Goal: Information Seeking & Learning: Learn about a topic

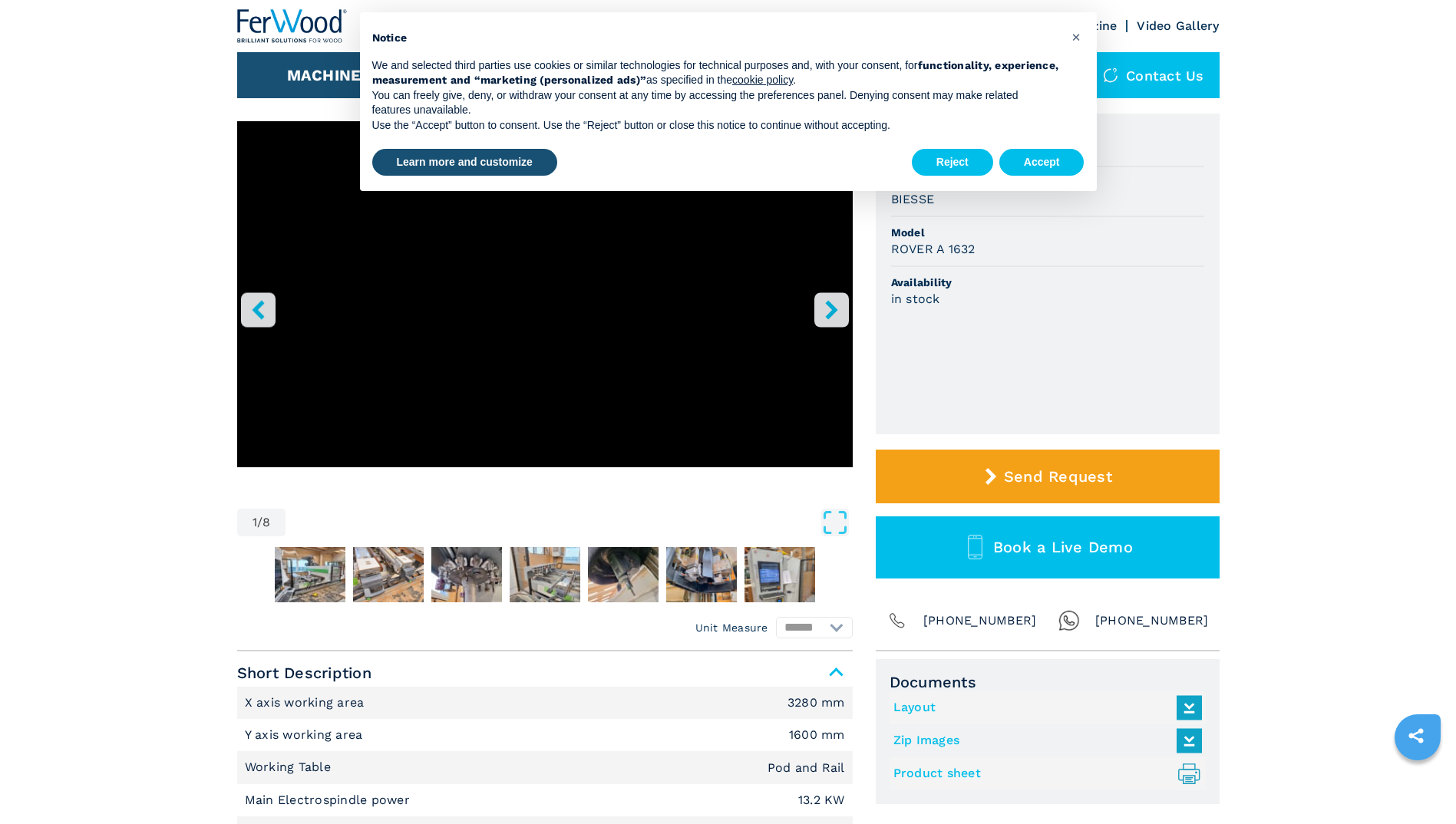
scroll to position [154, 0]
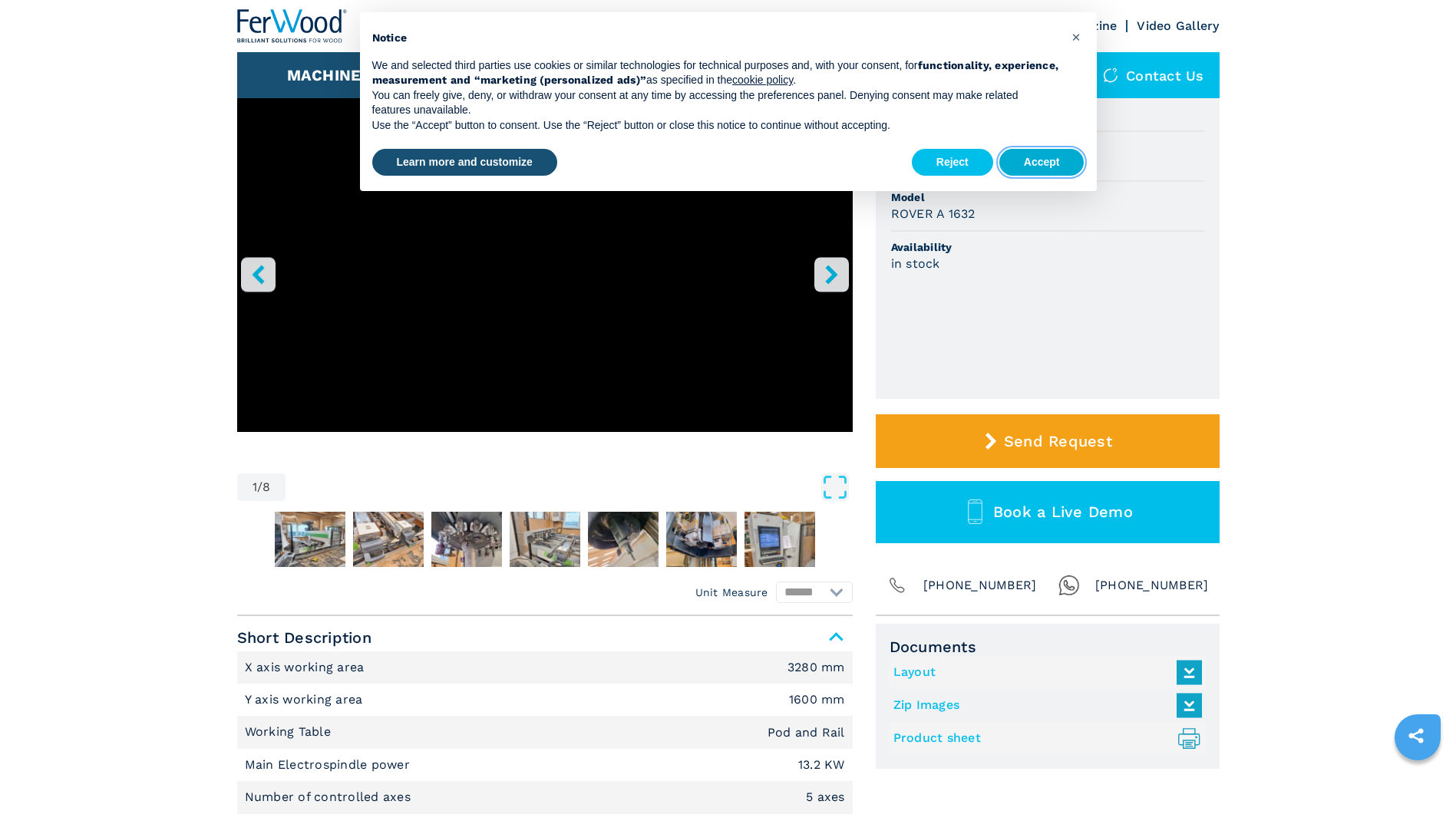
click at [1037, 156] on button "Accept" at bounding box center [1042, 163] width 85 height 28
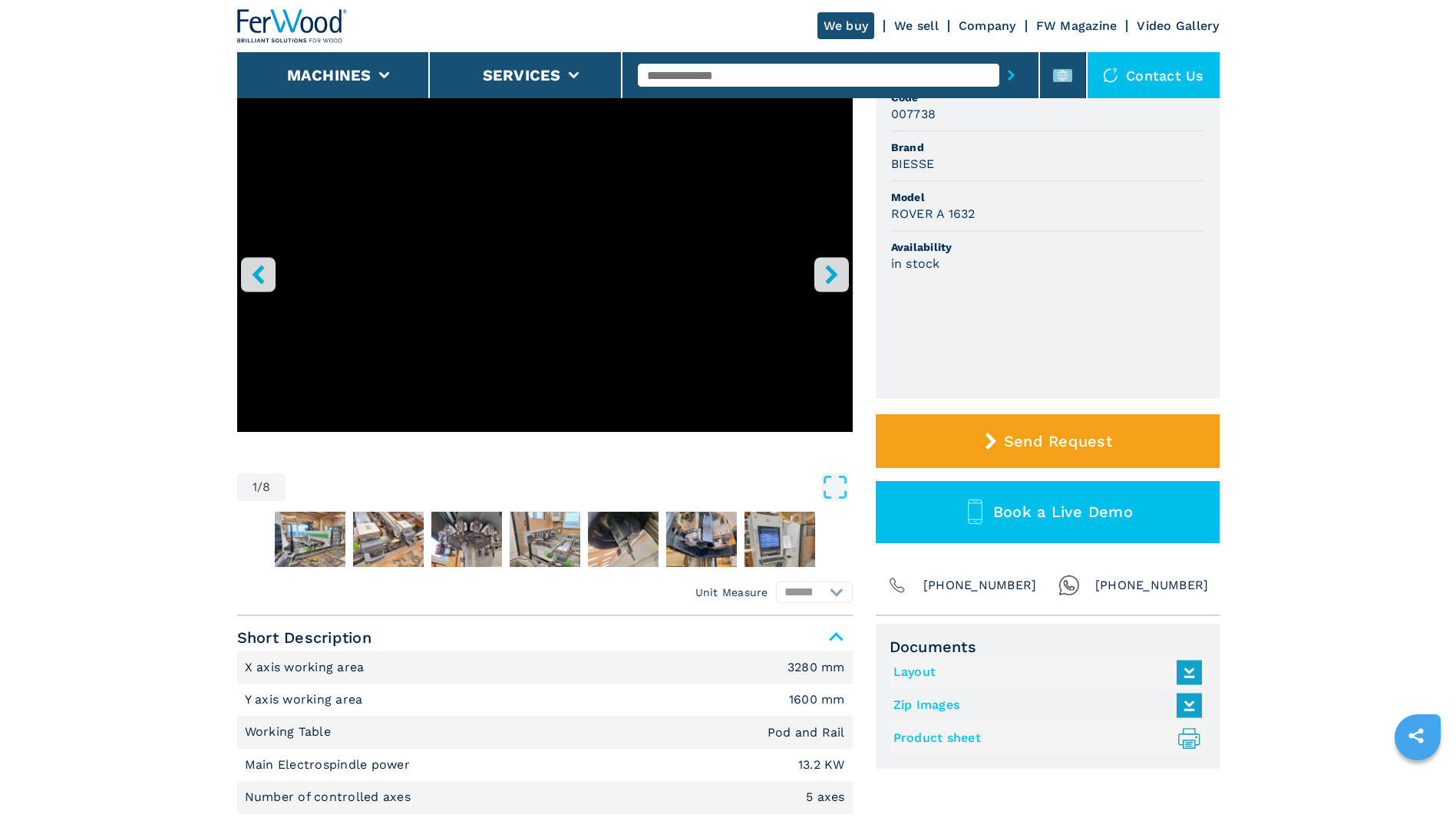
click at [830, 263] on button "right-button" at bounding box center [831, 274] width 35 height 35
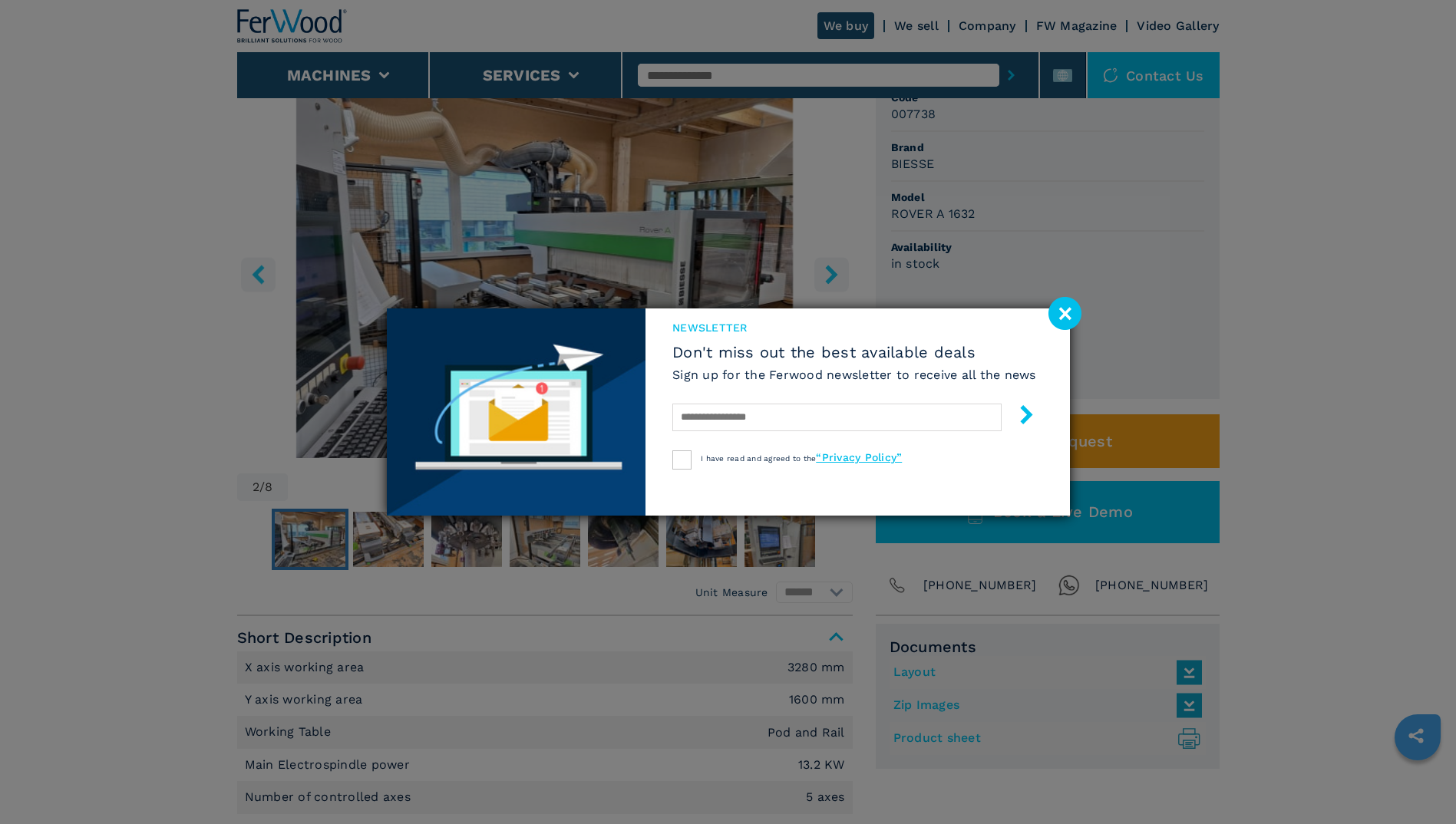
click at [830, 263] on div "newsletter Don't miss out the best available deals Sign up for the Ferwood news…" at bounding box center [728, 412] width 1456 height 824
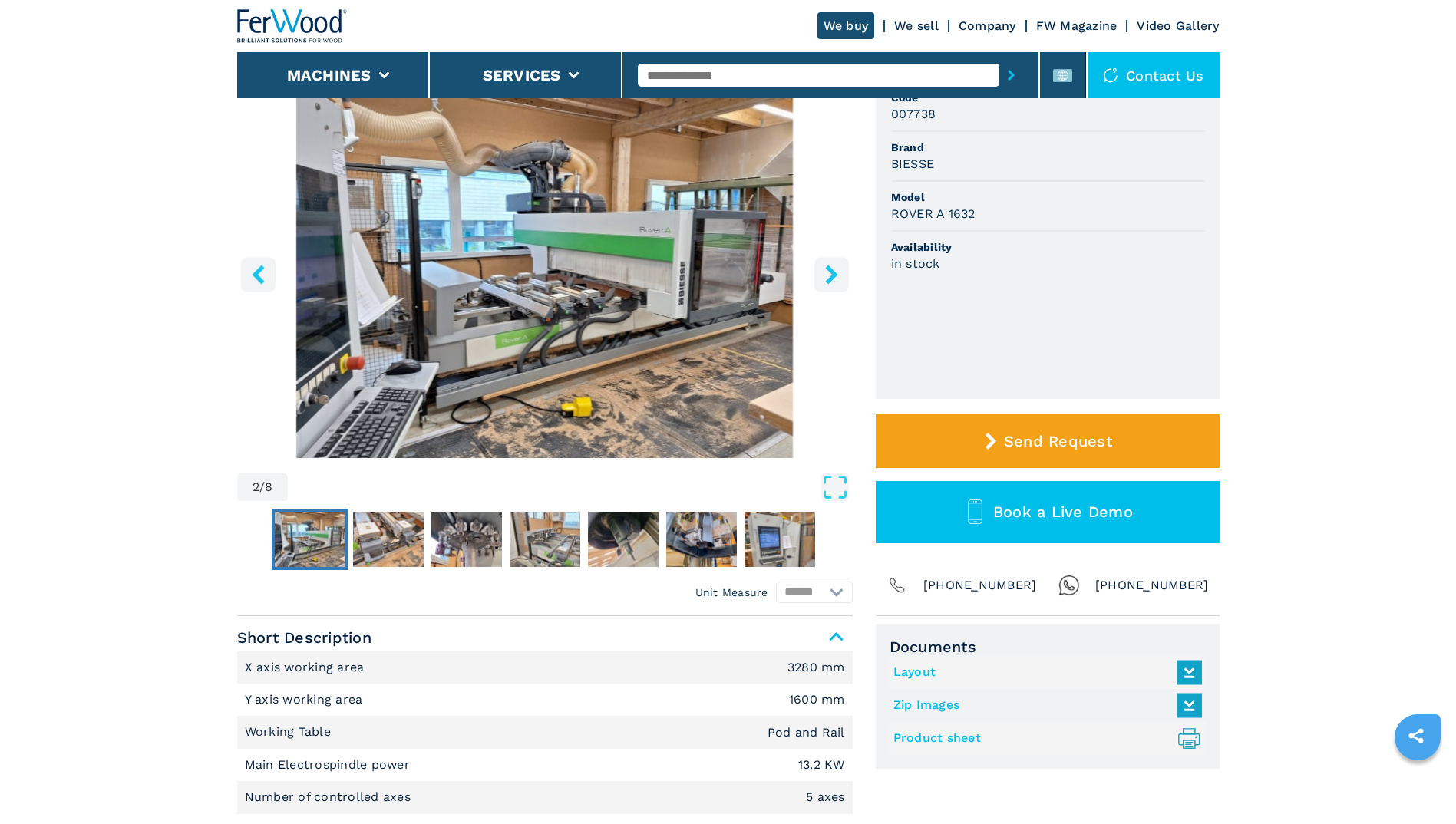
click at [830, 263] on button "right-button" at bounding box center [831, 274] width 35 height 35
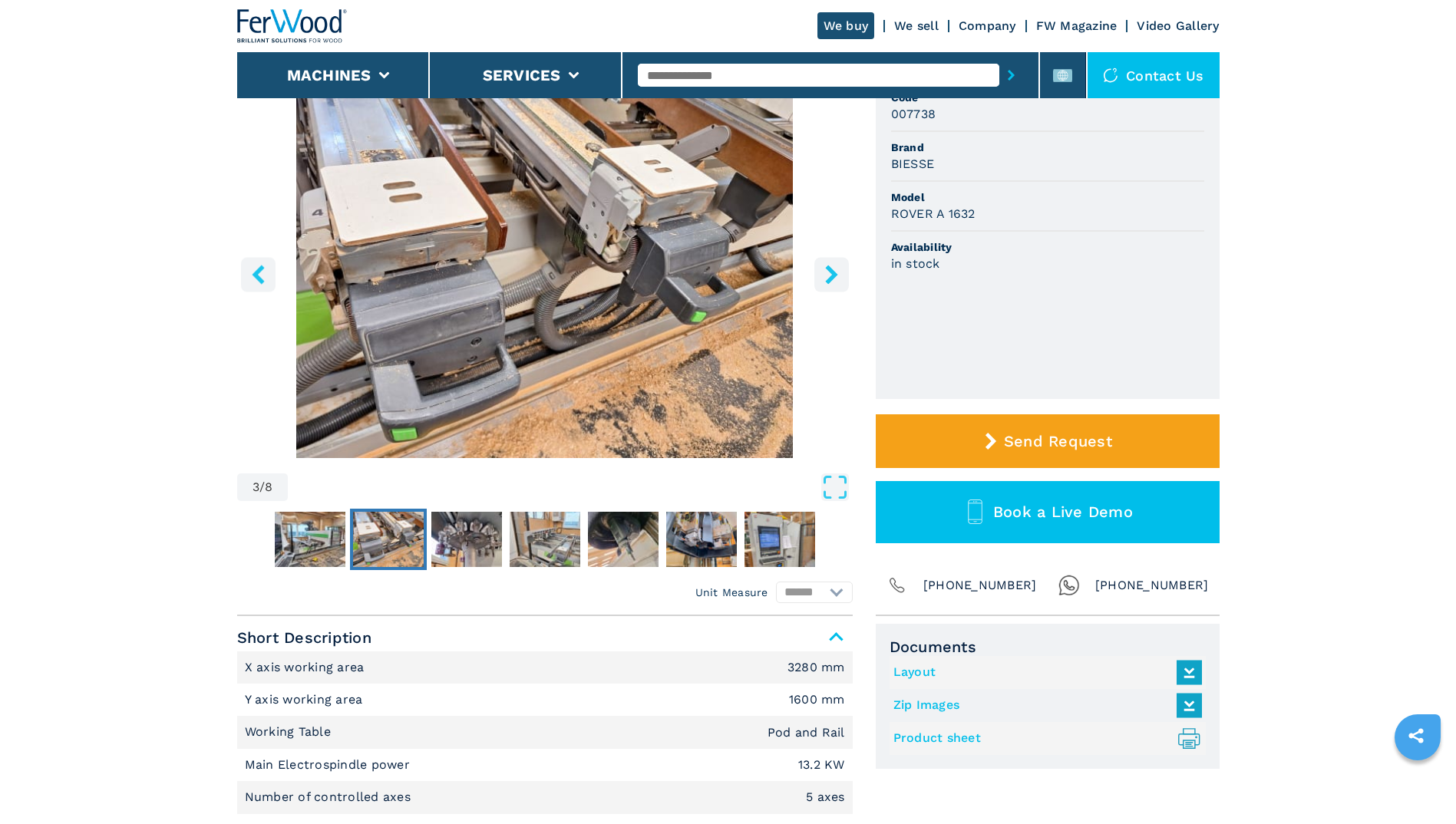
click at [830, 263] on button "right-button" at bounding box center [831, 274] width 35 height 35
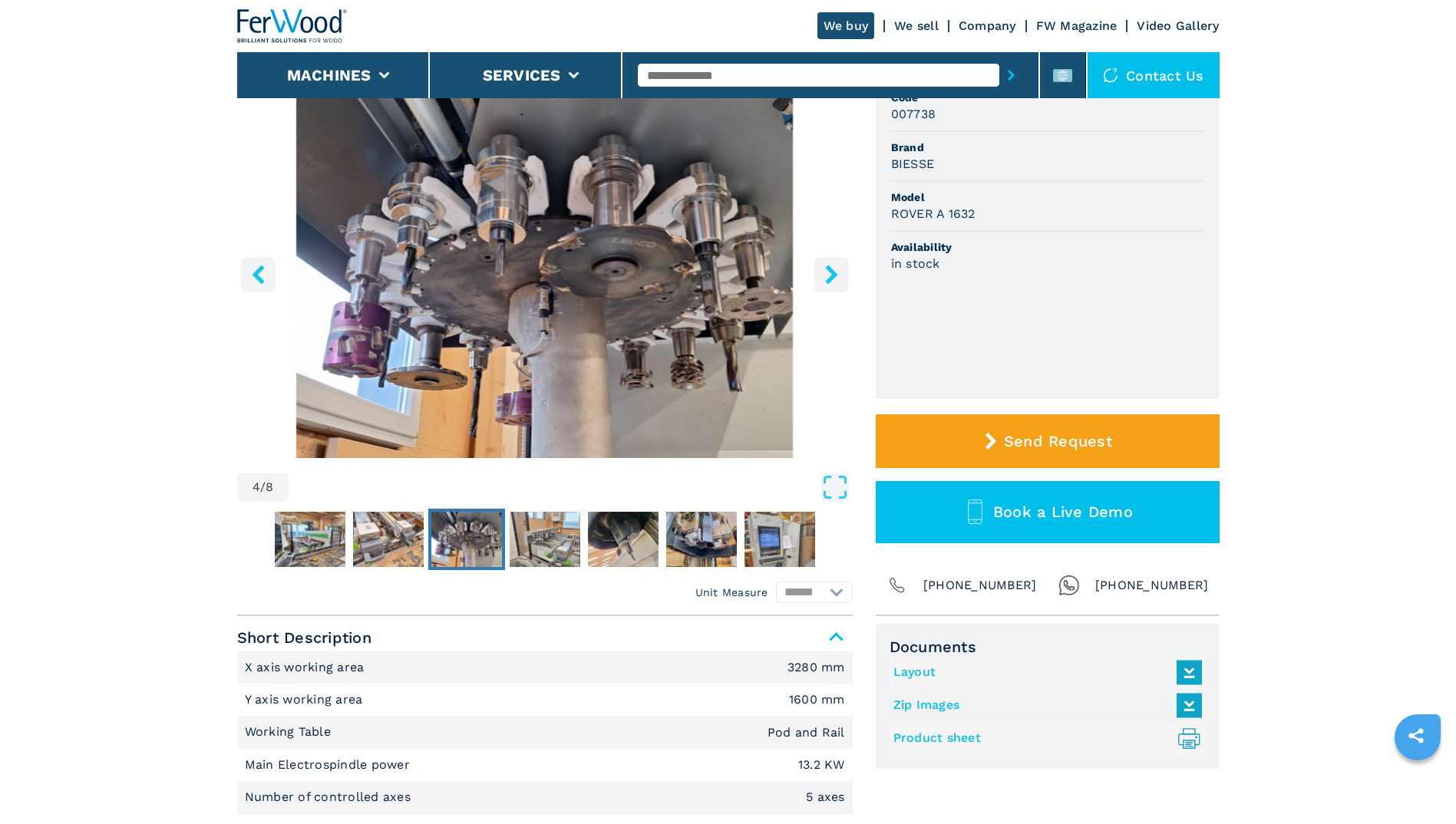
click at [830, 263] on button "right-button" at bounding box center [831, 274] width 35 height 35
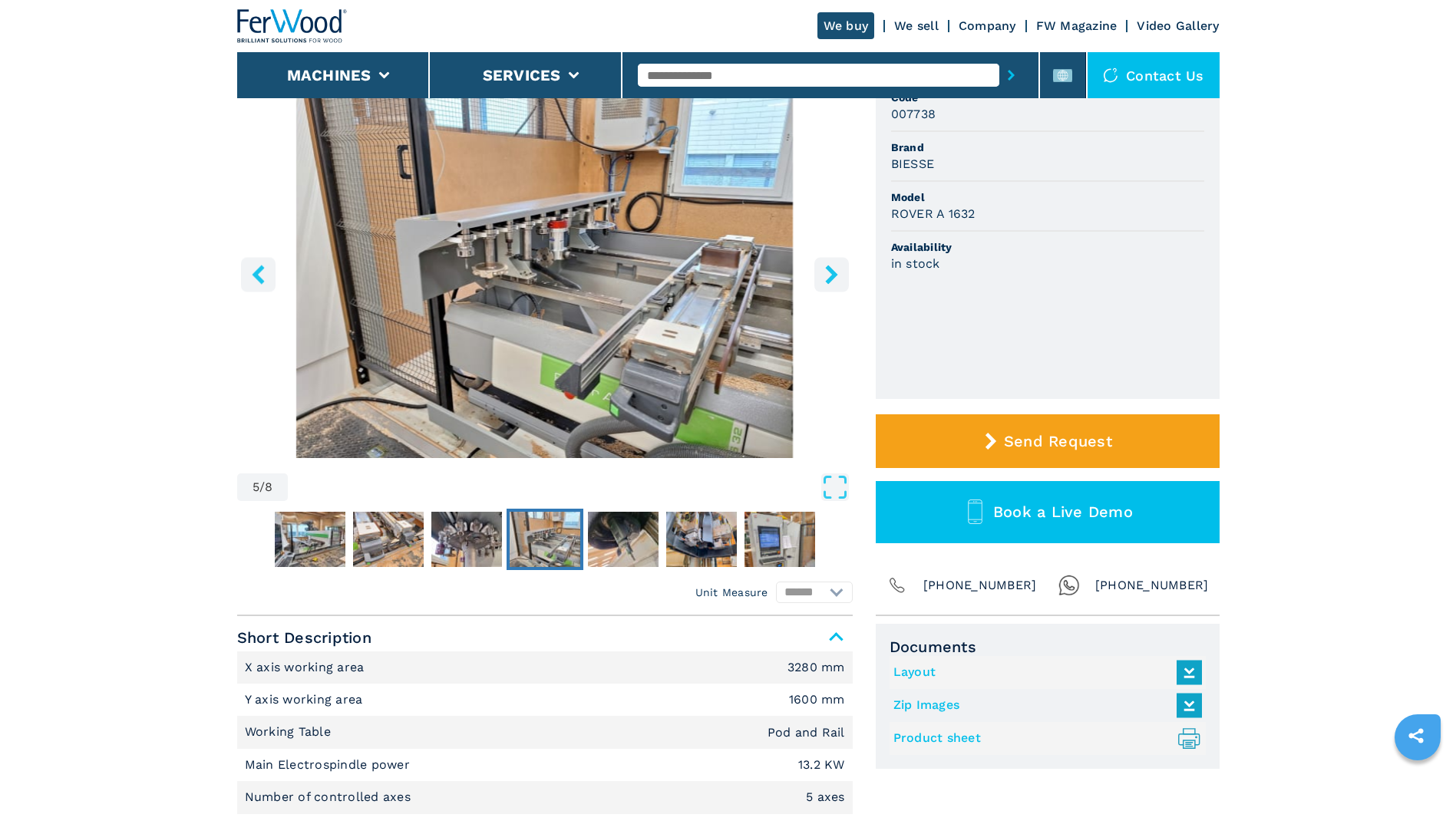
click at [830, 263] on button "right-button" at bounding box center [831, 274] width 35 height 35
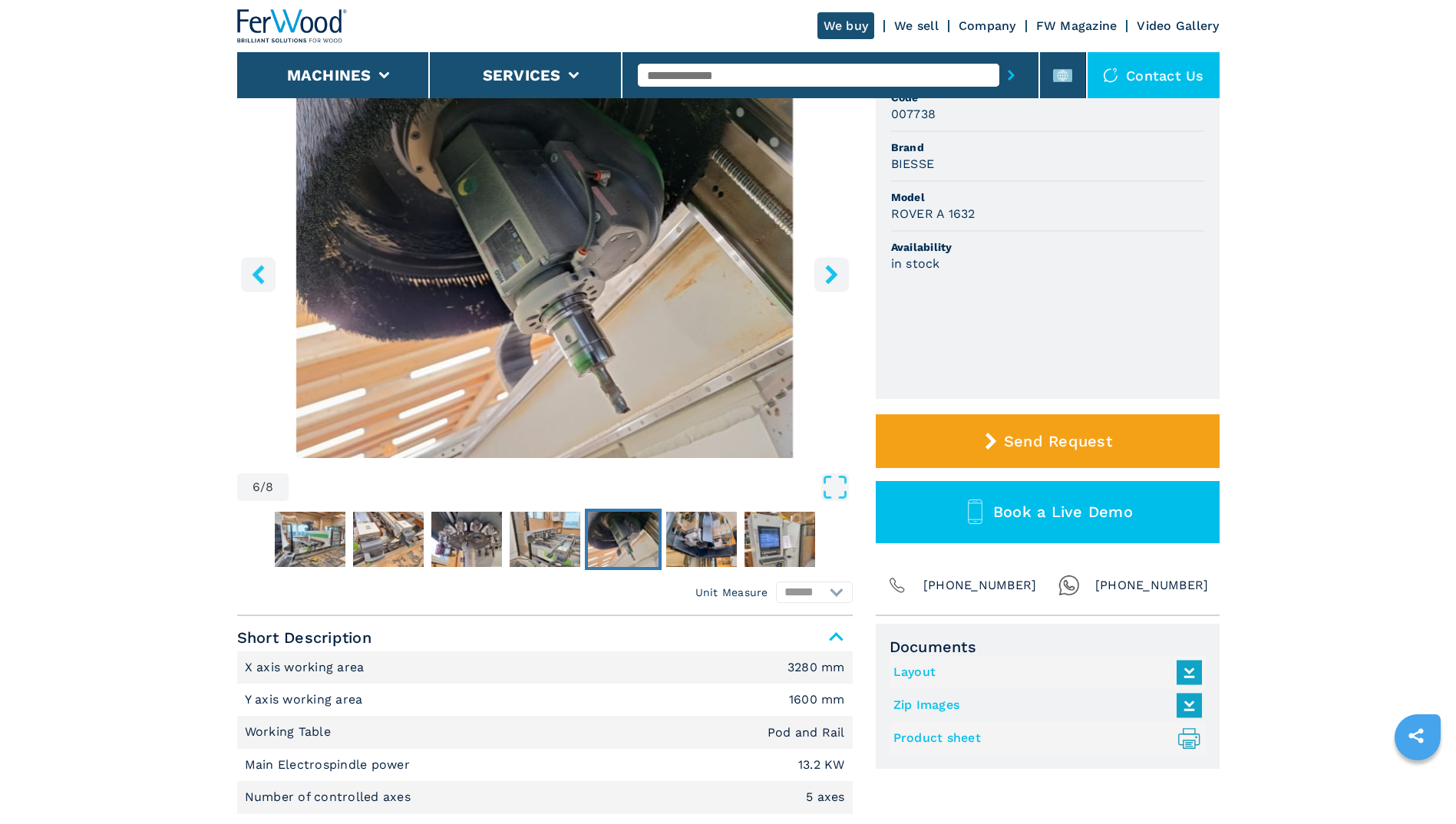
click at [830, 263] on button "right-button" at bounding box center [831, 274] width 35 height 35
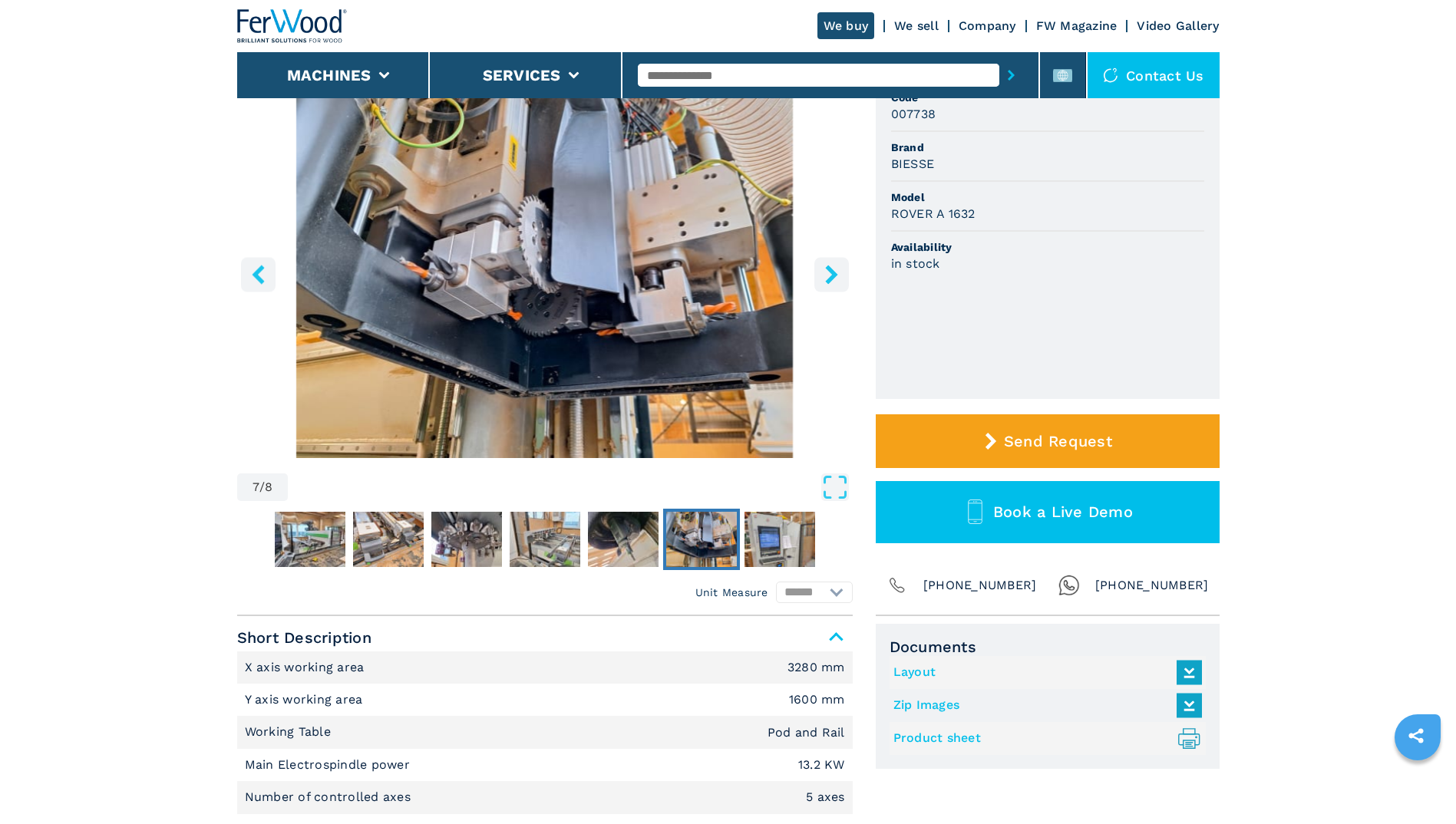
click at [830, 263] on button "right-button" at bounding box center [831, 274] width 35 height 35
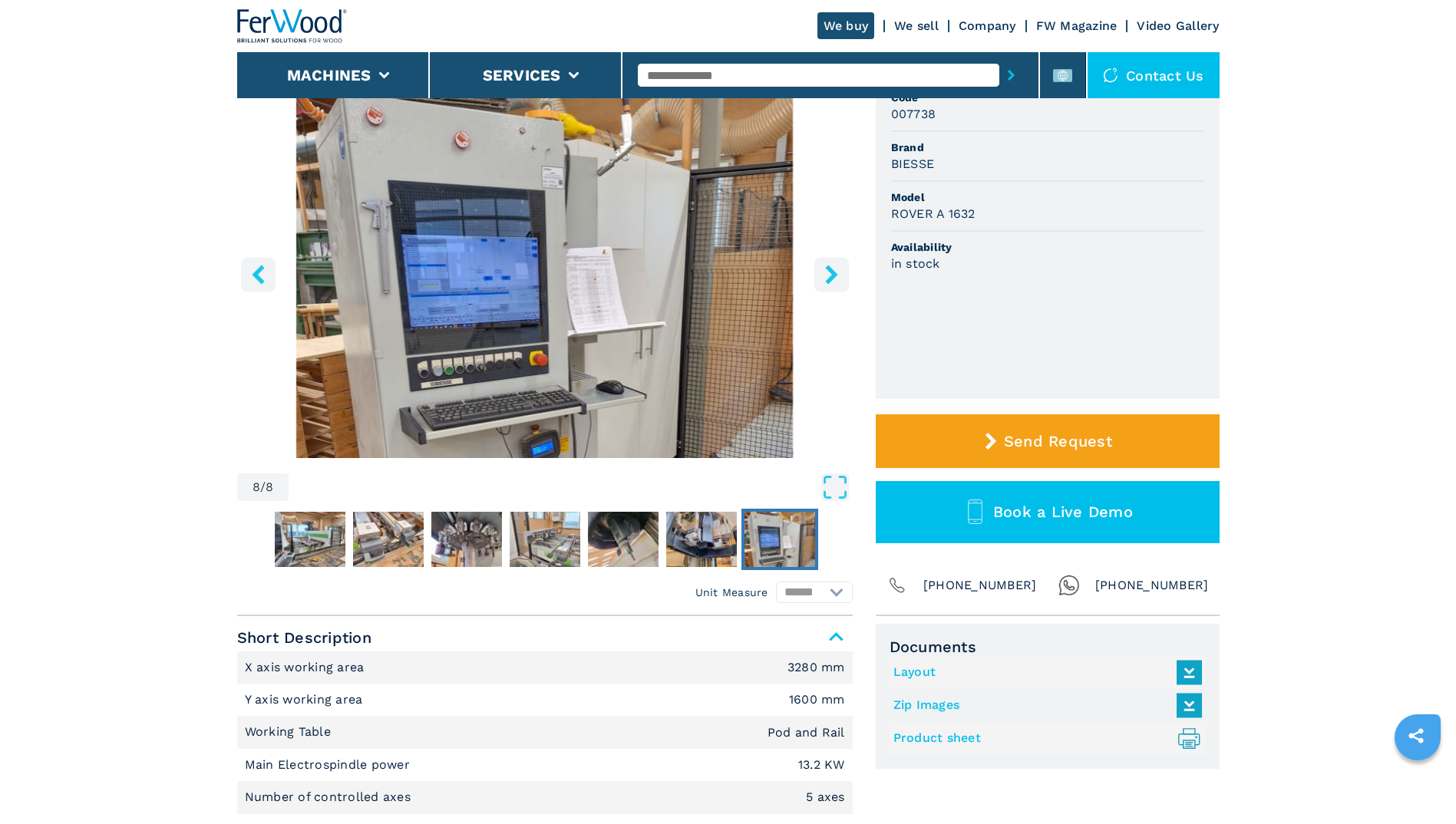
click at [830, 263] on button "right-button" at bounding box center [831, 274] width 35 height 35
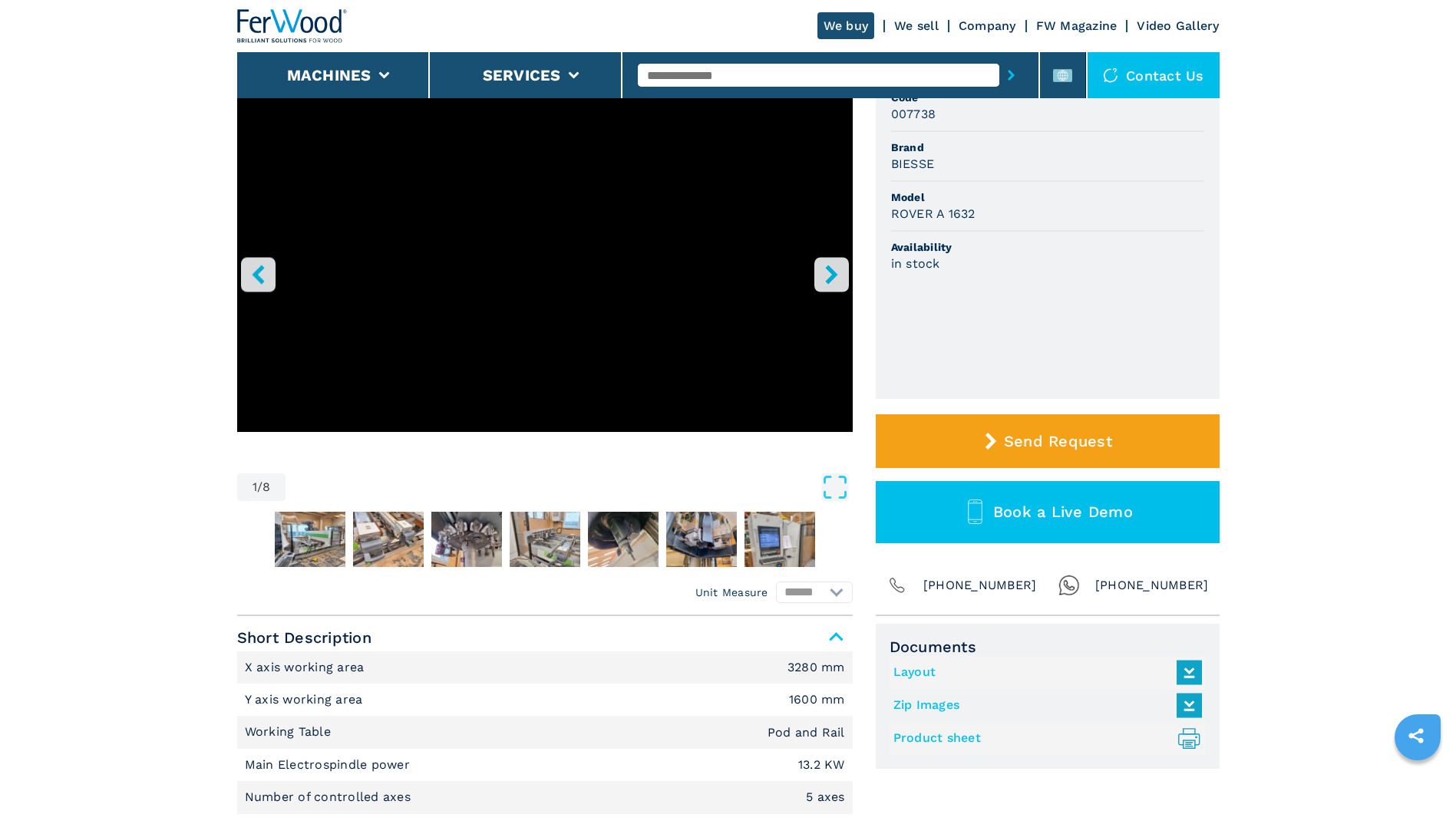
click at [830, 263] on button "right-button" at bounding box center [831, 274] width 35 height 35
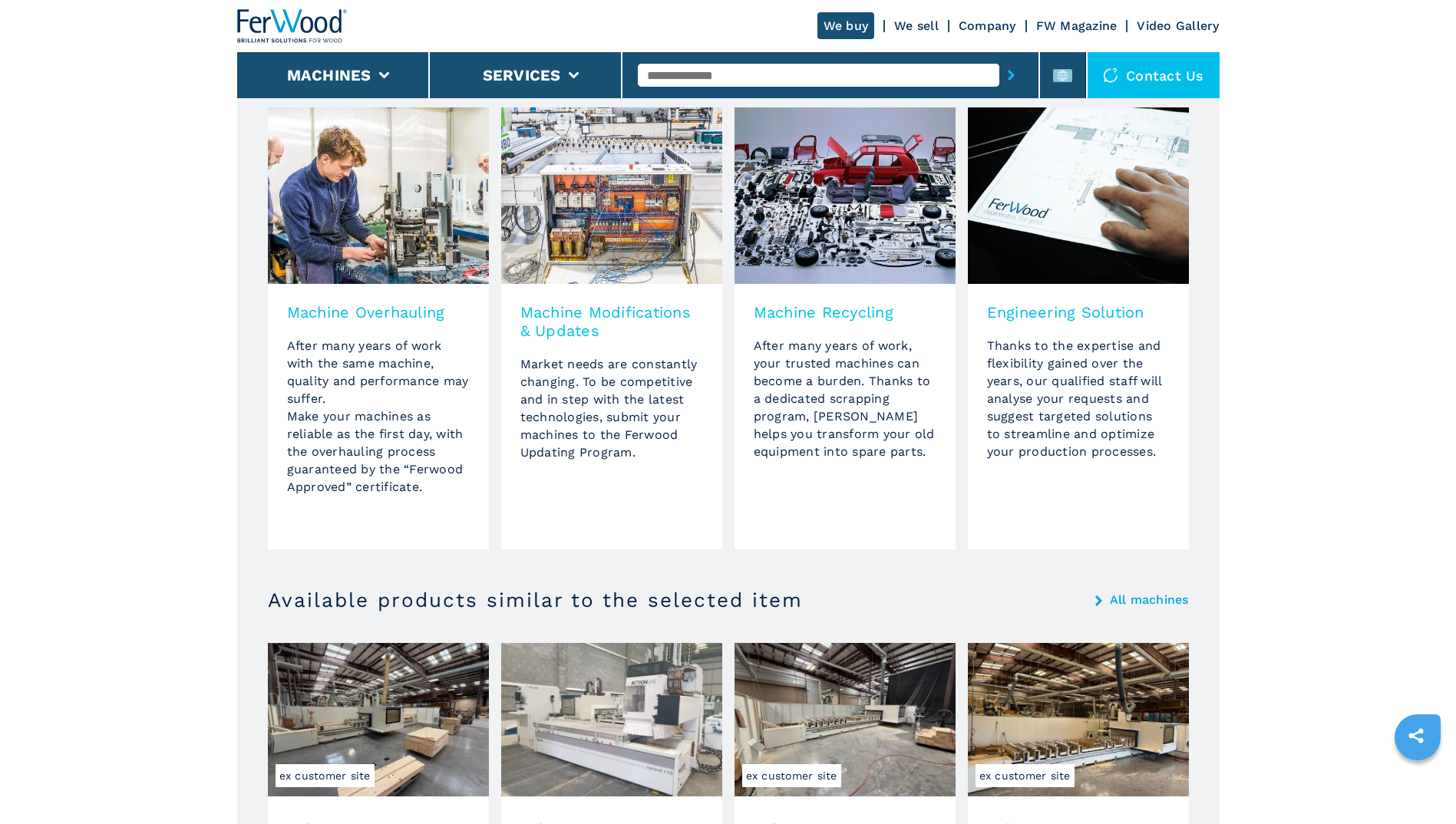
scroll to position [1228, 0]
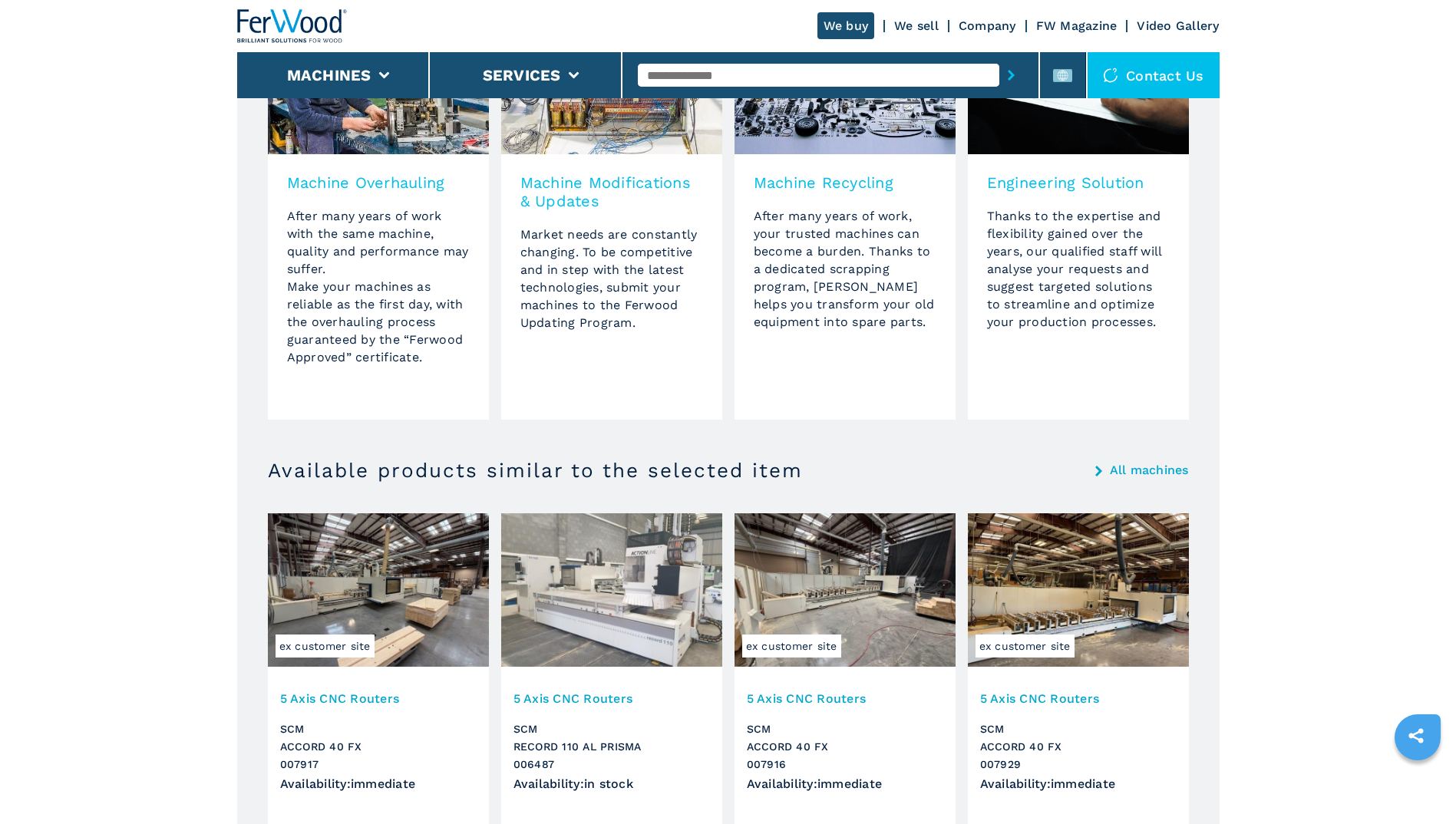
click at [428, 656] on img at bounding box center [378, 590] width 221 height 154
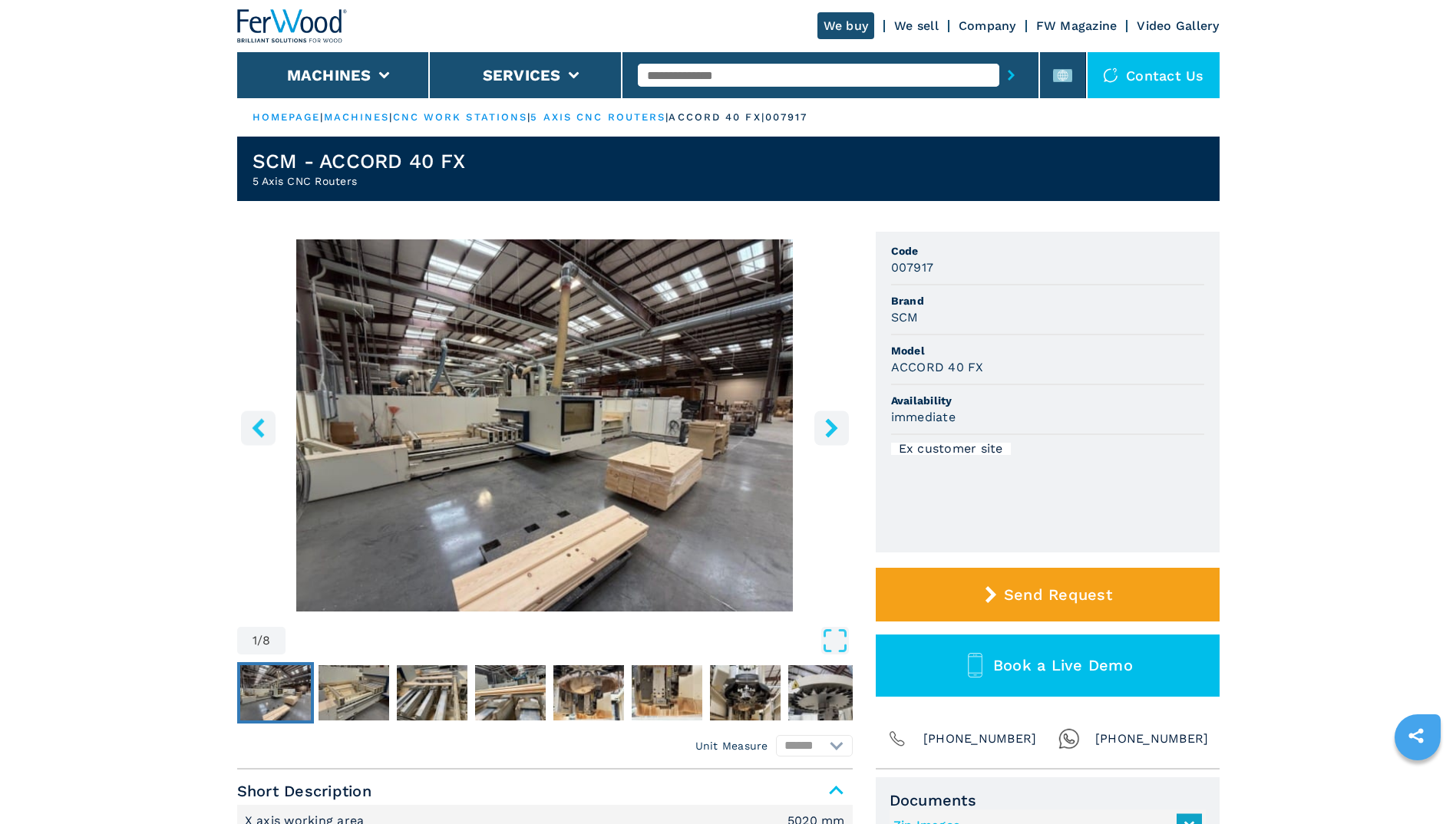
click at [827, 428] on icon "right-button" at bounding box center [831, 427] width 19 height 19
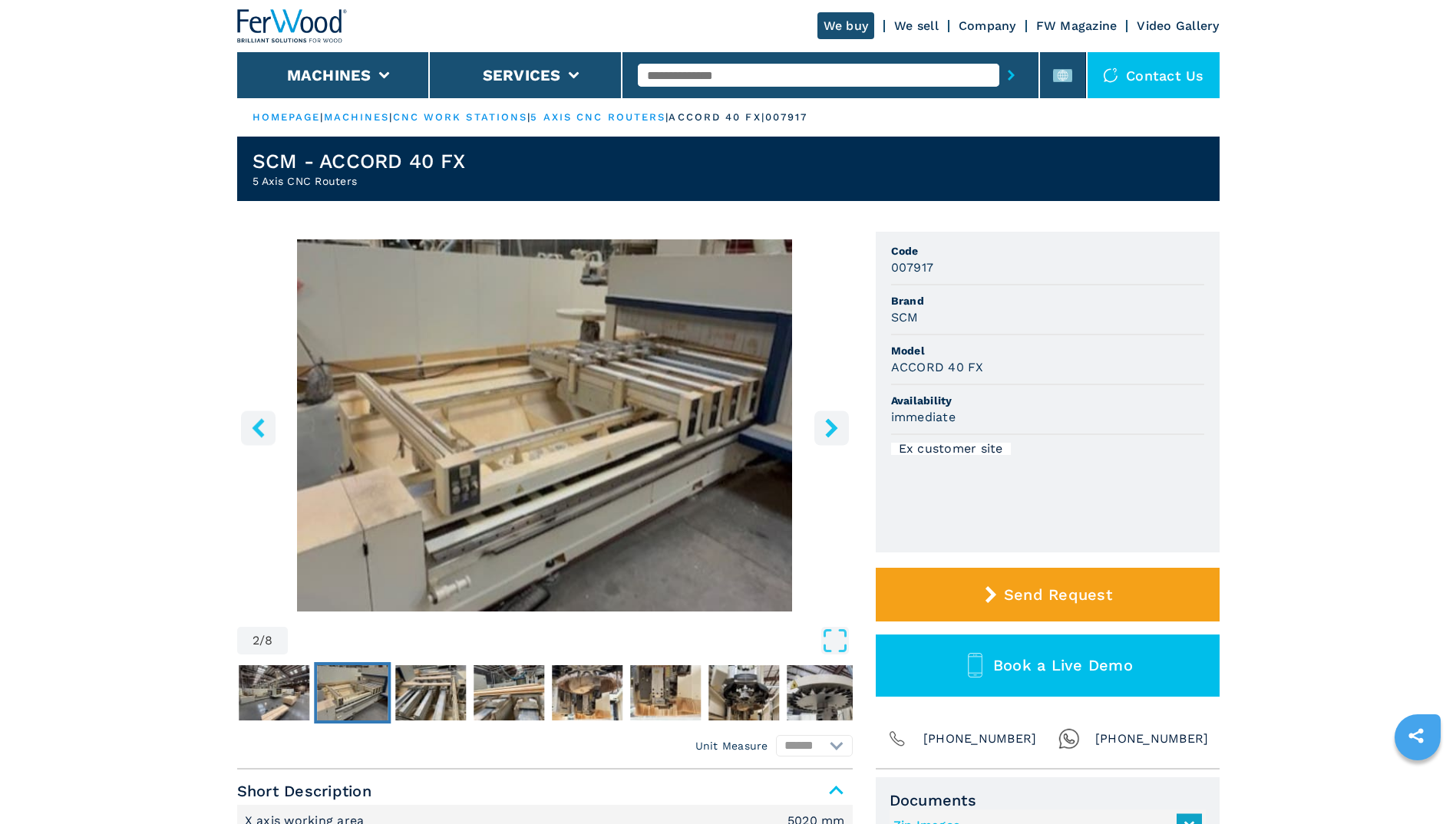
click at [827, 428] on icon "right-button" at bounding box center [831, 427] width 19 height 19
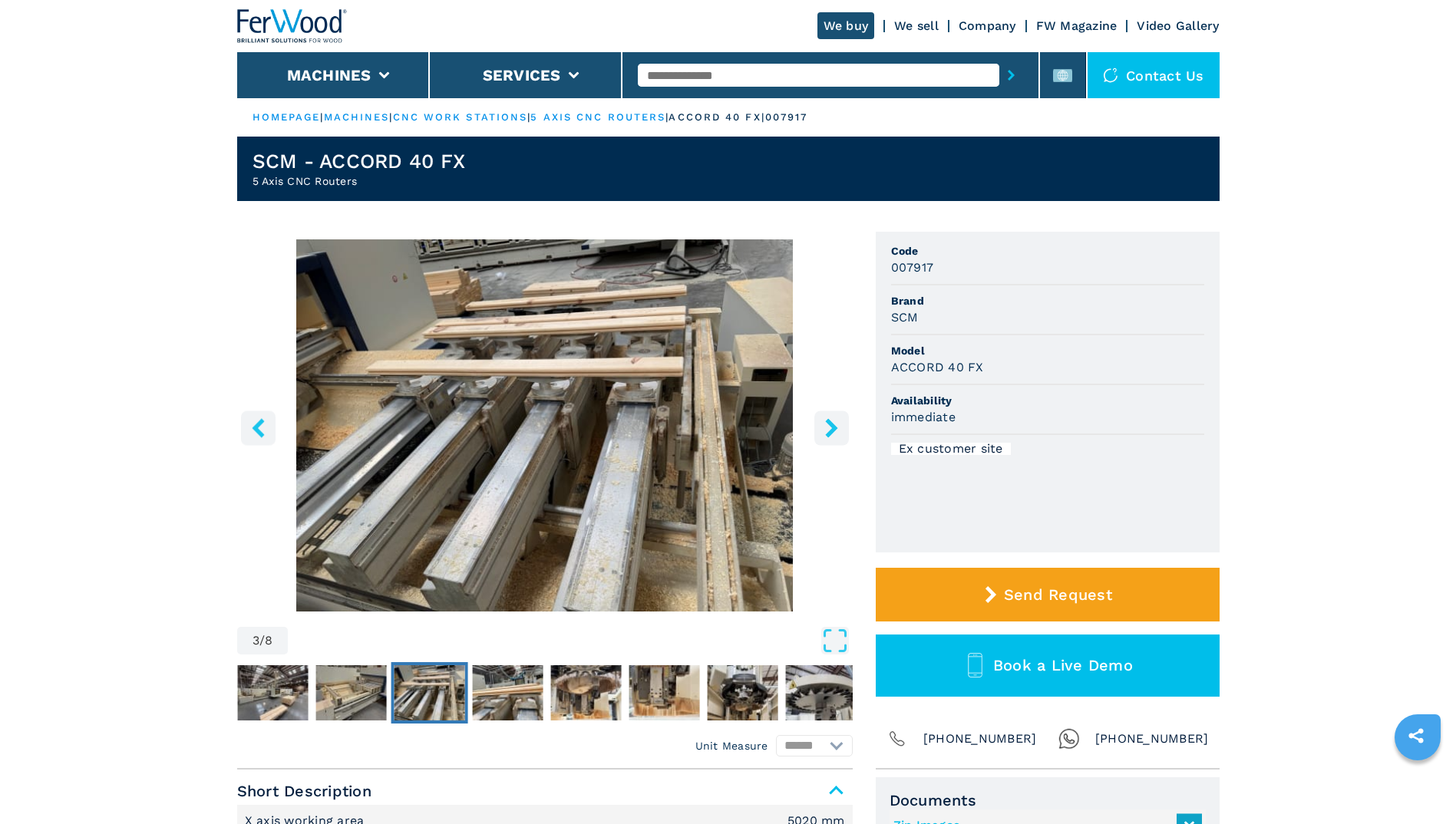
click at [827, 428] on icon "right-button" at bounding box center [831, 427] width 19 height 19
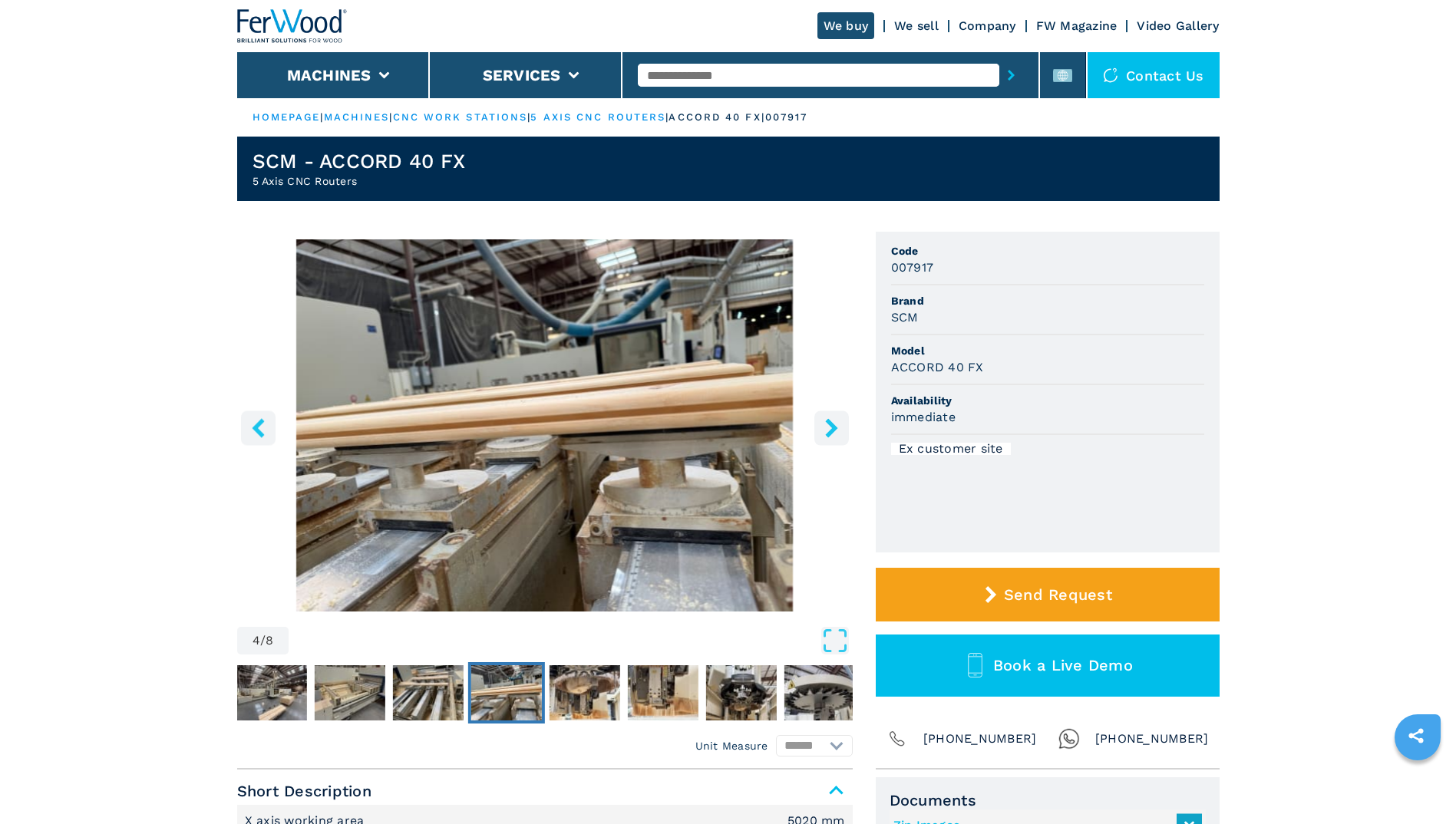
click at [827, 428] on icon "right-button" at bounding box center [831, 427] width 19 height 19
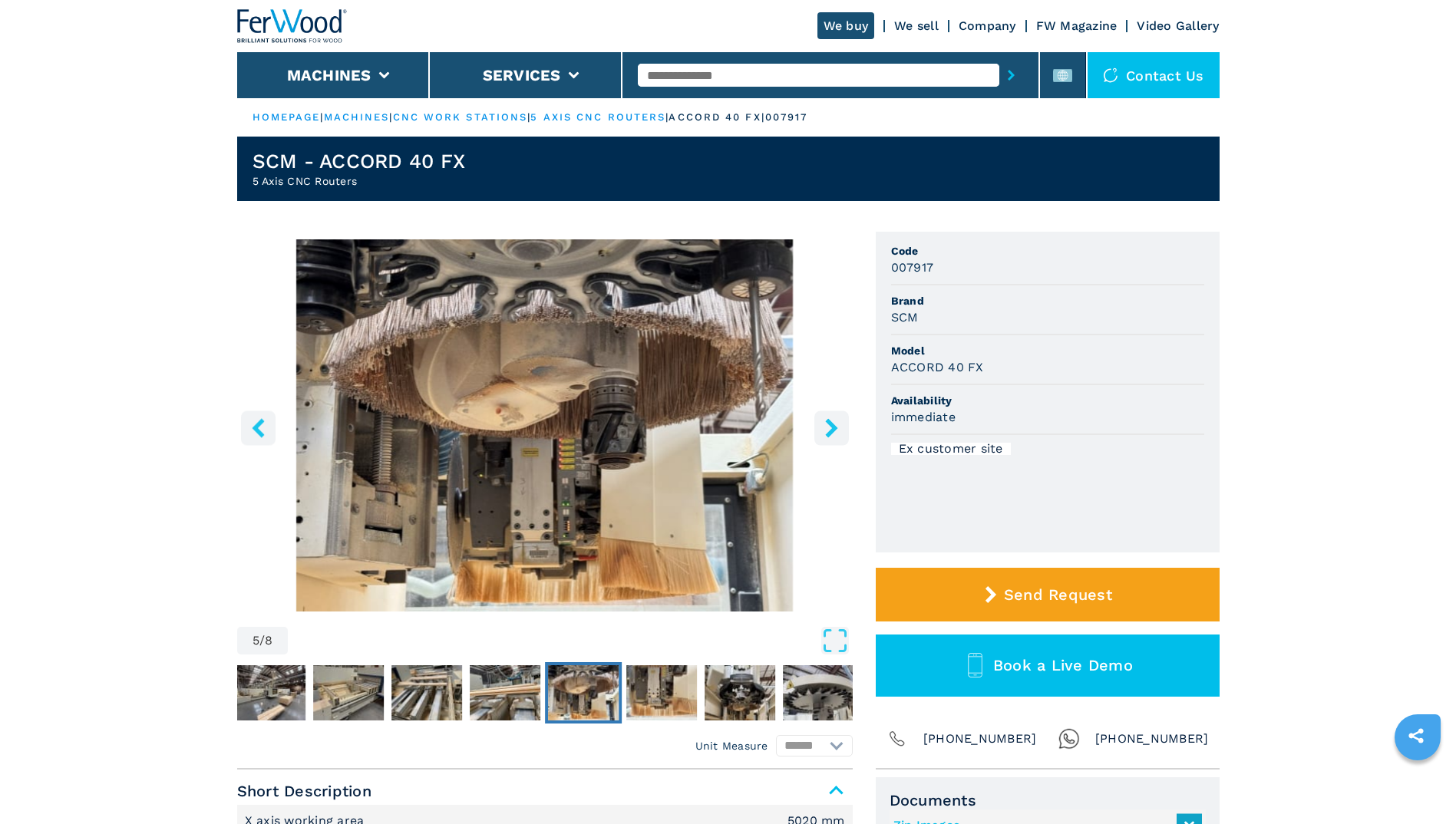
click at [827, 428] on icon "right-button" at bounding box center [831, 427] width 19 height 19
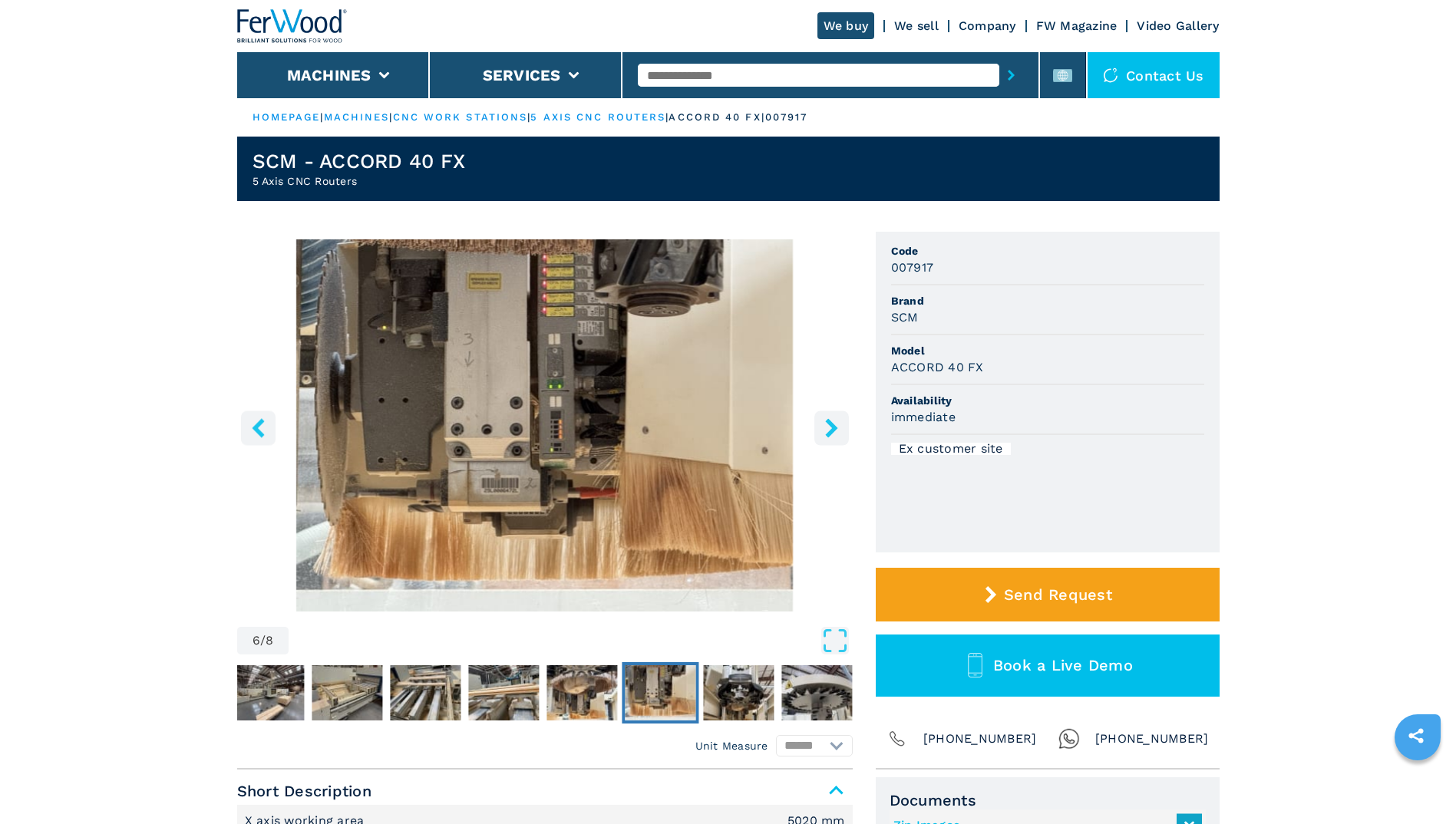
click at [827, 428] on icon "right-button" at bounding box center [831, 427] width 19 height 19
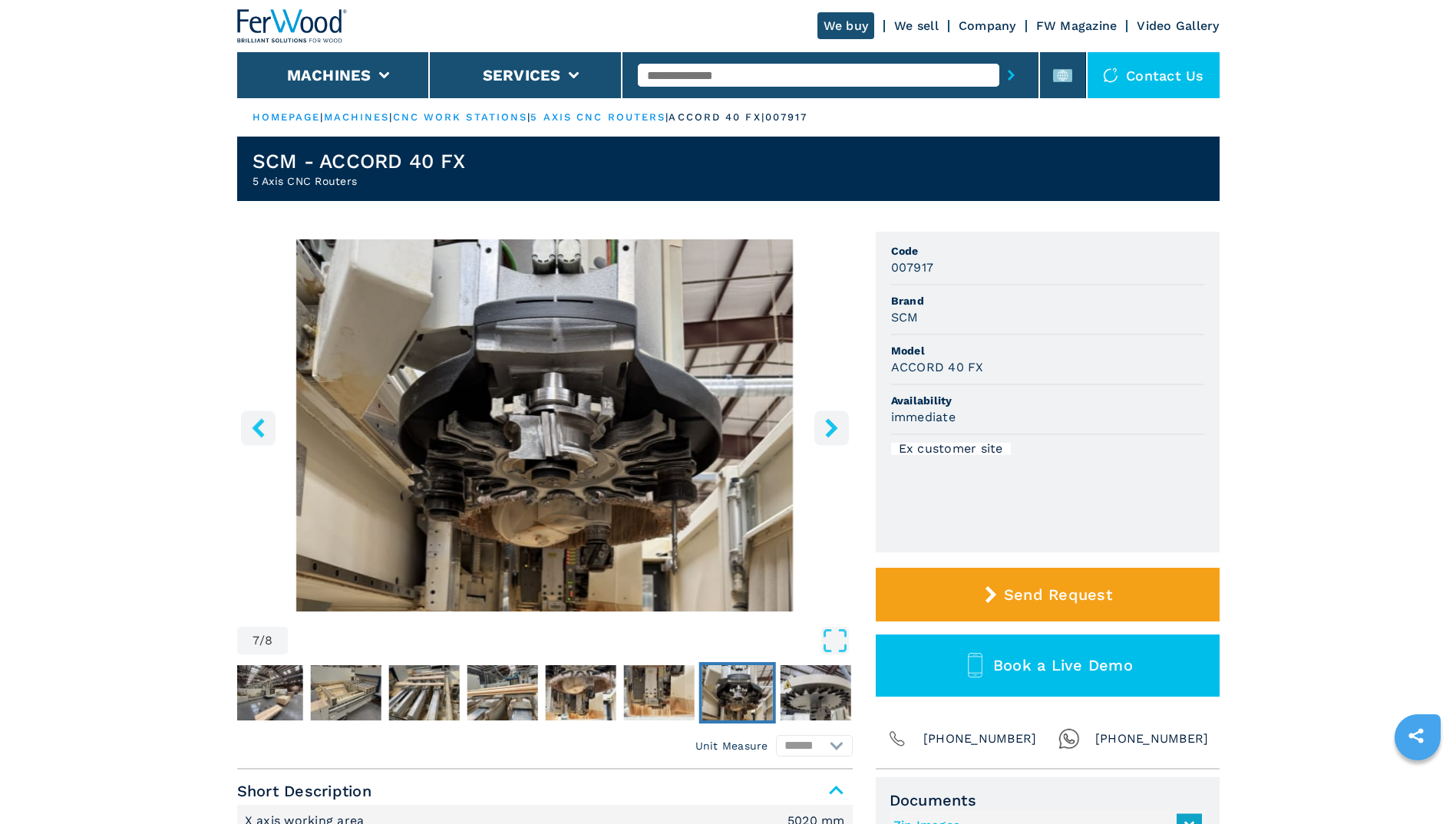
click at [827, 428] on icon "right-button" at bounding box center [831, 427] width 19 height 19
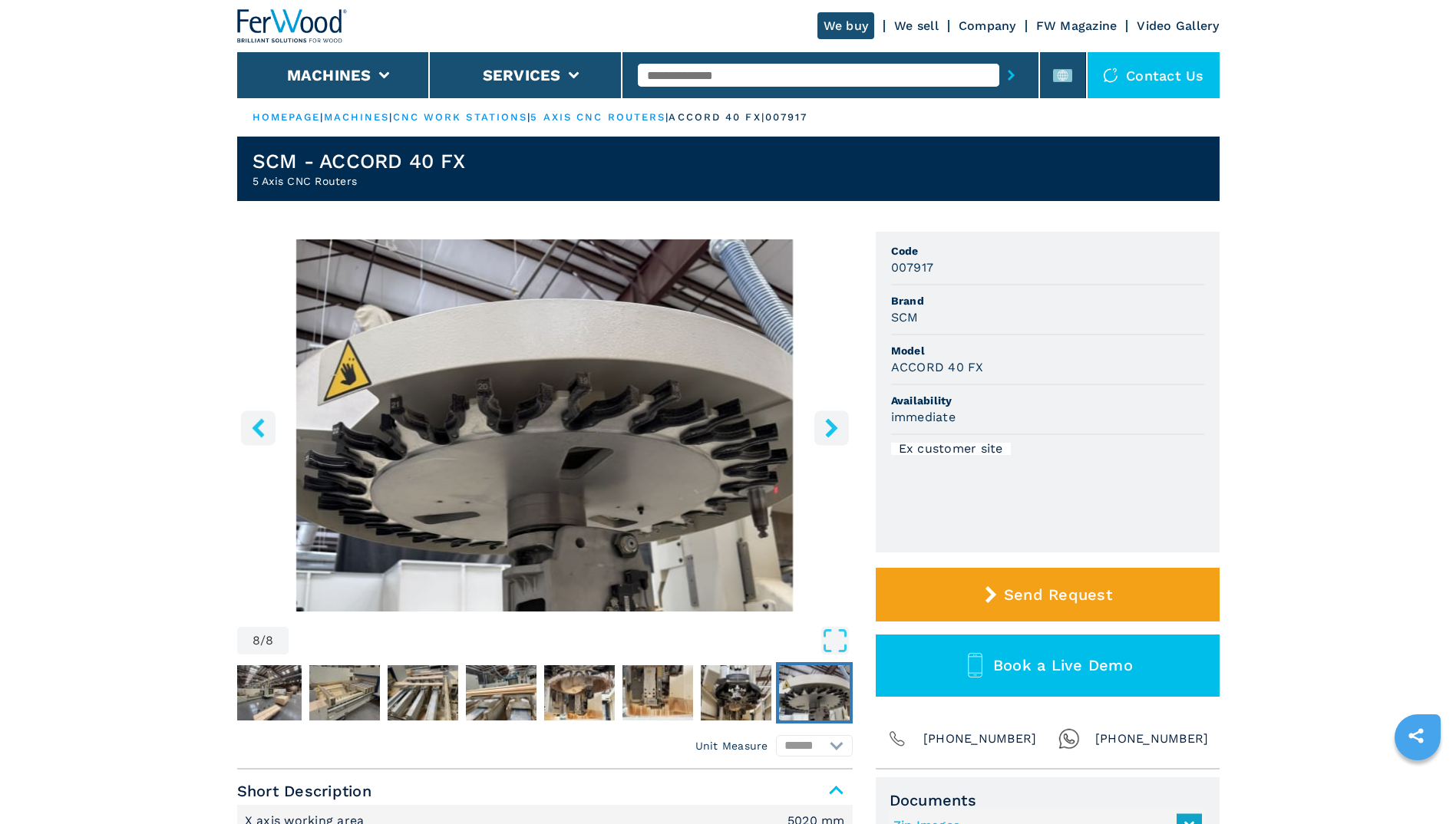
click at [827, 428] on icon "right-button" at bounding box center [831, 427] width 19 height 19
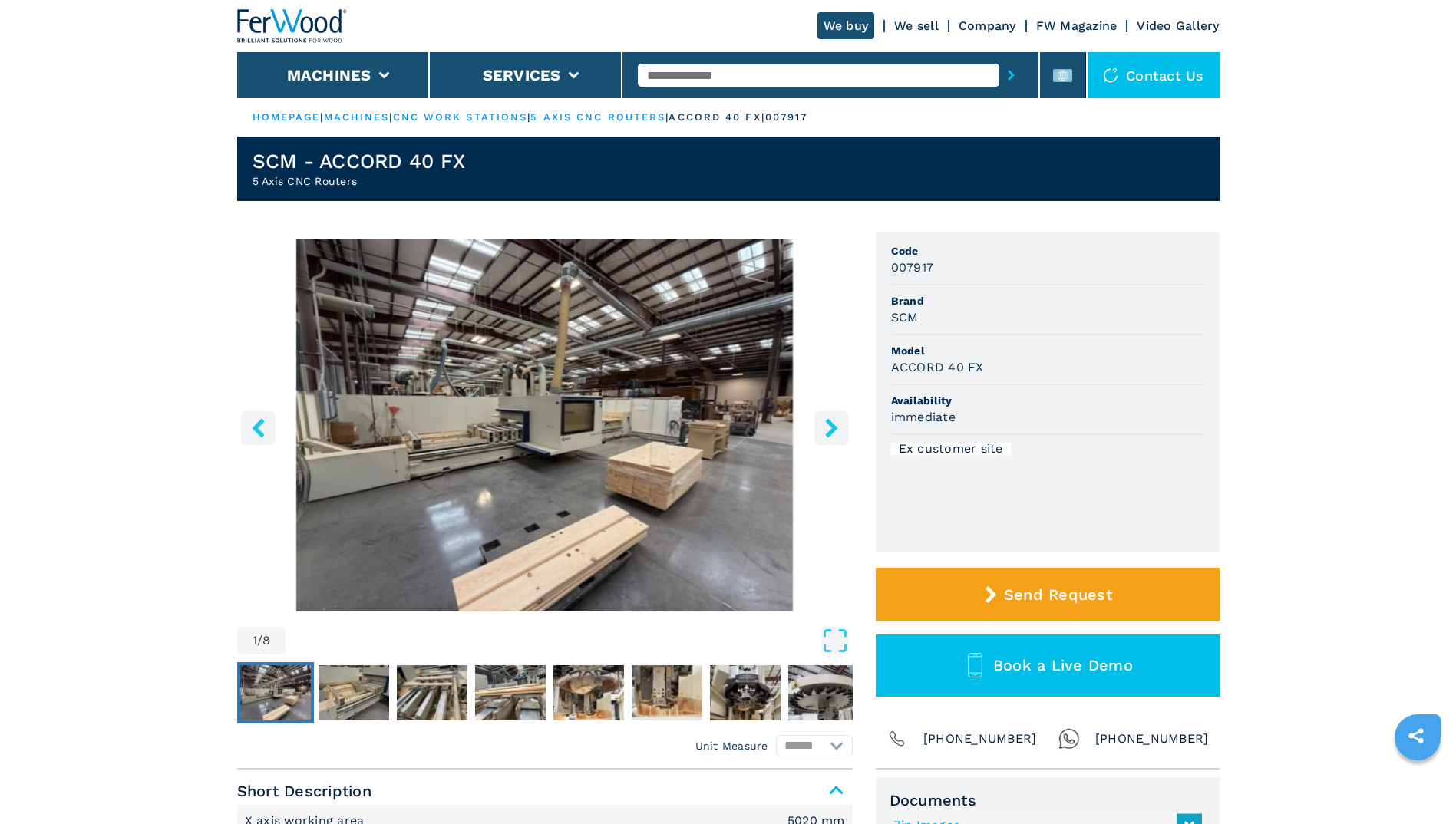
click at [827, 428] on icon "right-button" at bounding box center [831, 427] width 19 height 19
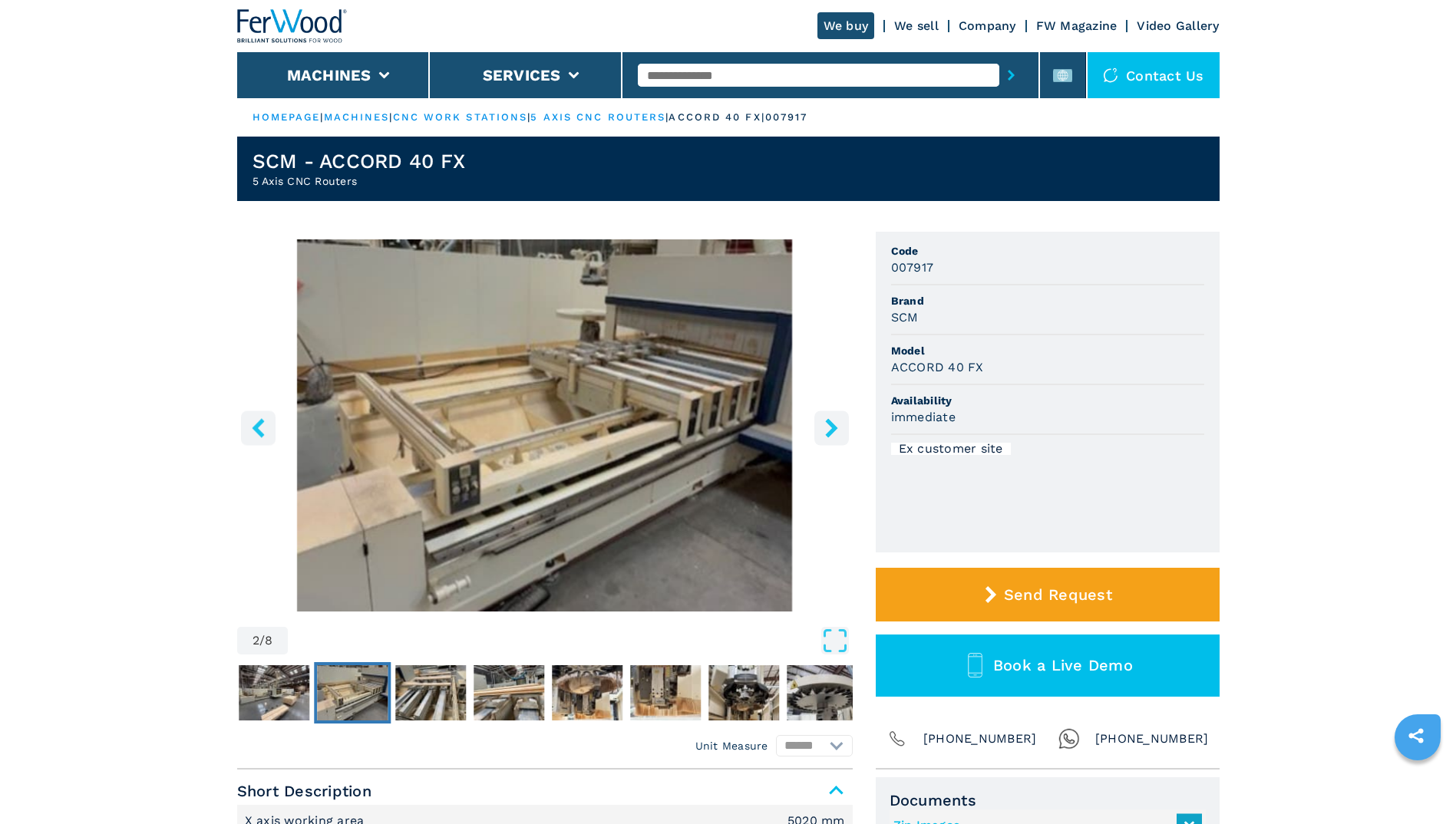
click at [827, 428] on icon "right-button" at bounding box center [831, 427] width 19 height 19
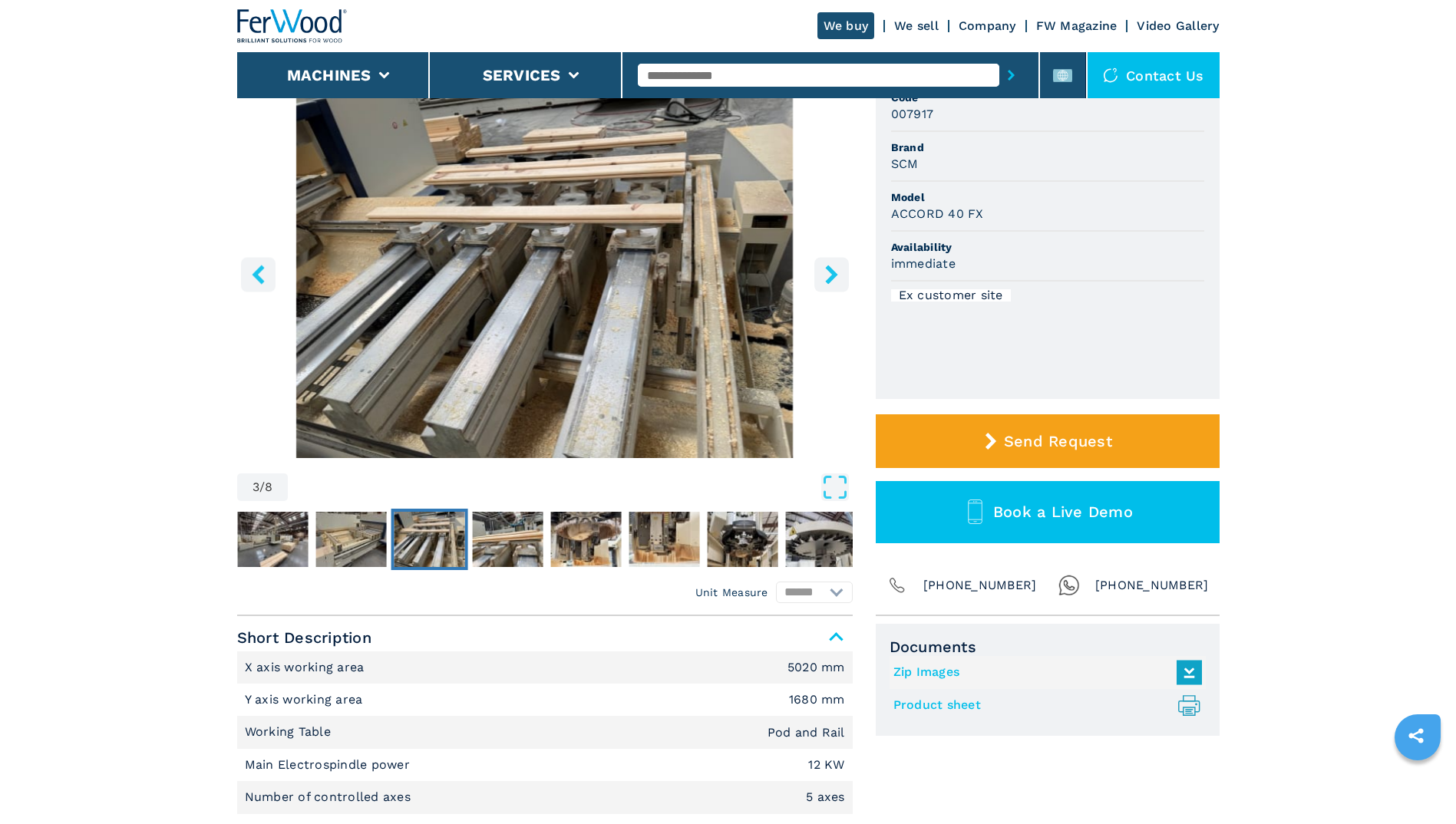
scroll to position [384, 0]
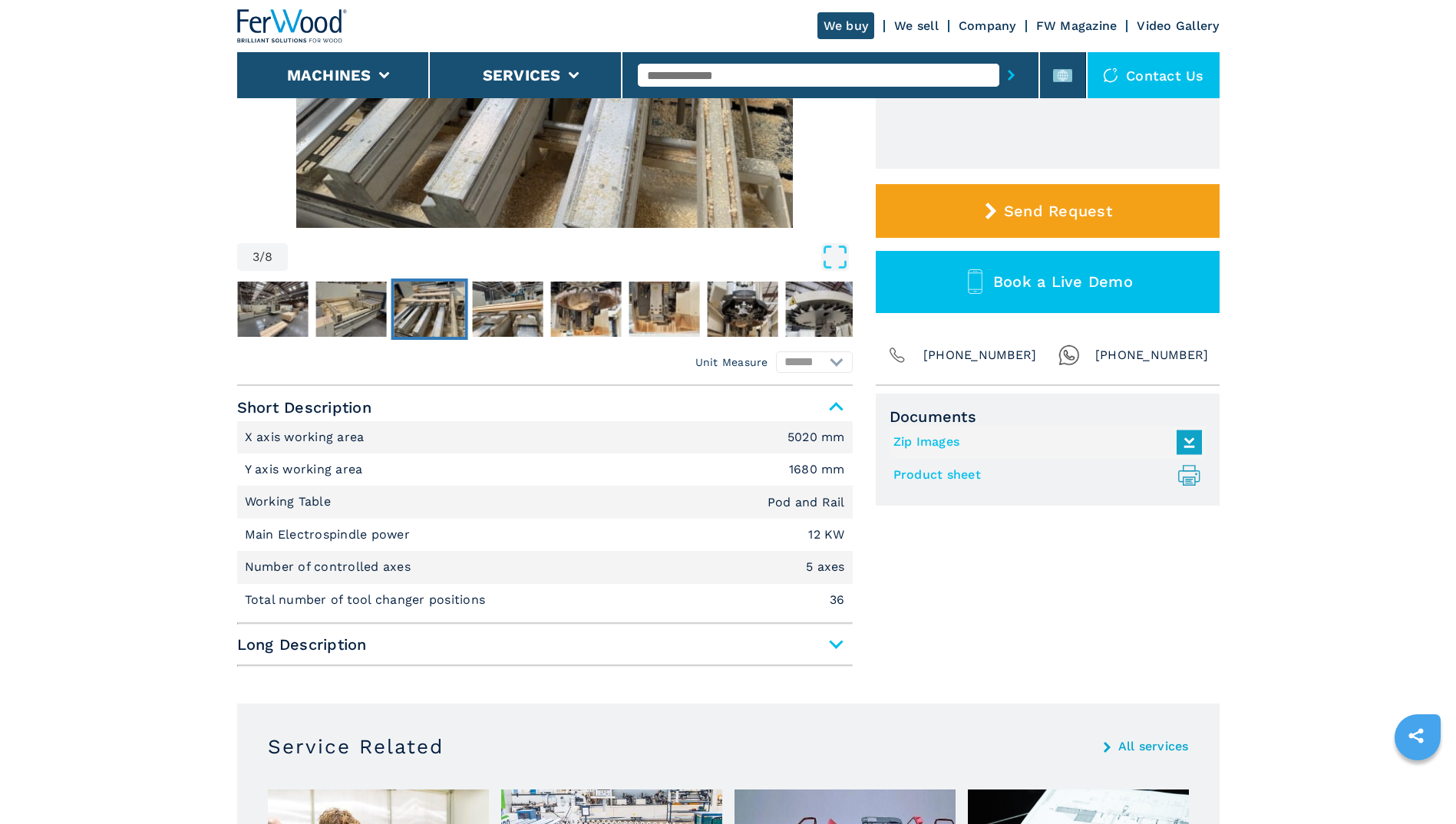
click at [845, 643] on span "Long Description" at bounding box center [545, 645] width 615 height 28
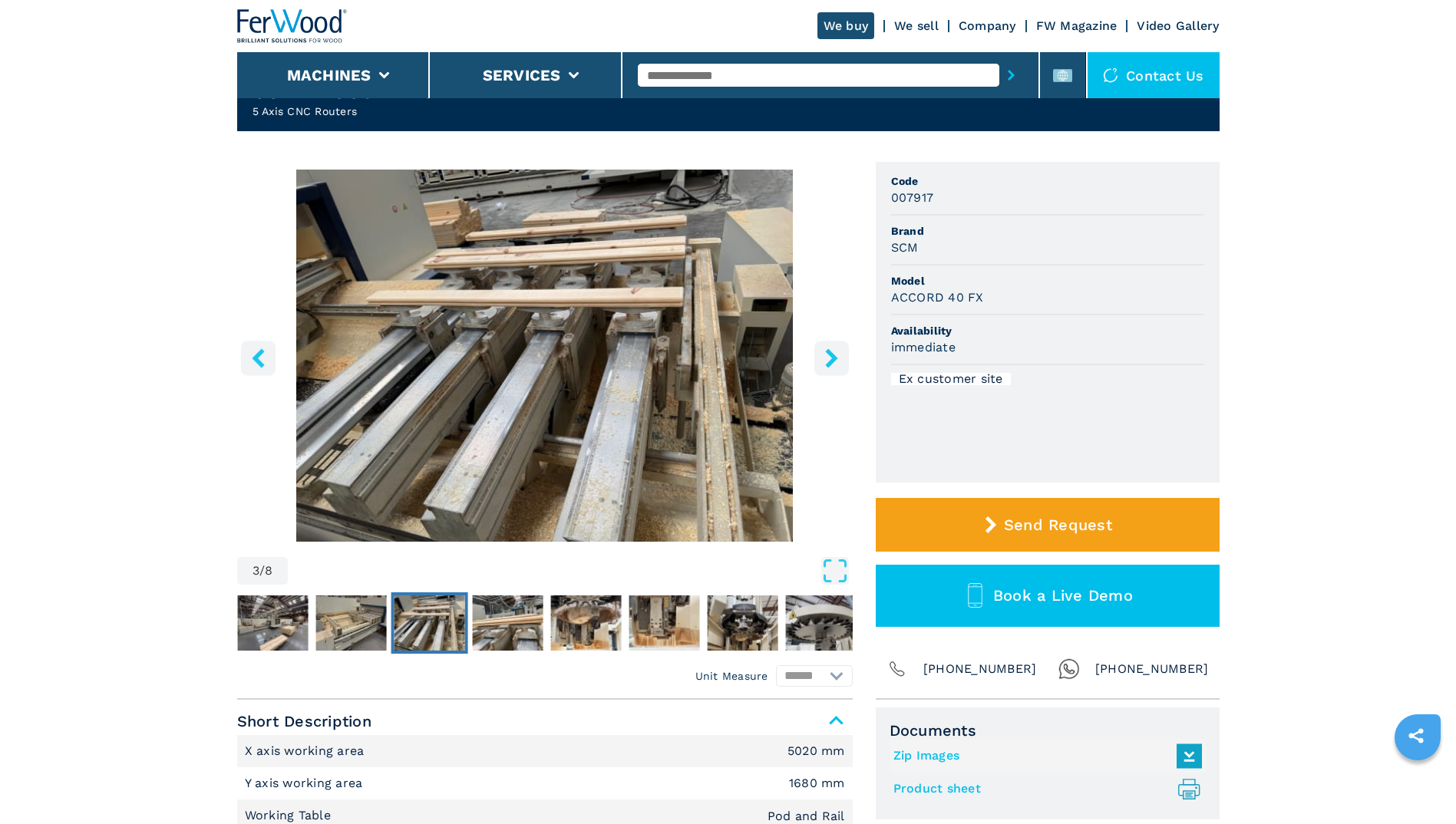
scroll to position [0, 0]
